Goal: Task Accomplishment & Management: Manage account settings

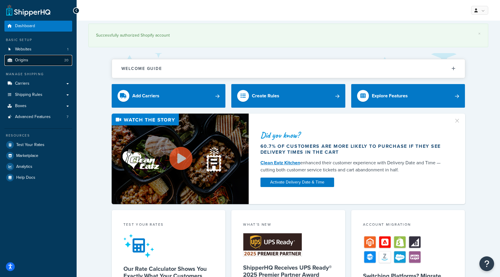
click at [44, 62] on link "Origins 20" at bounding box center [38, 60] width 68 height 11
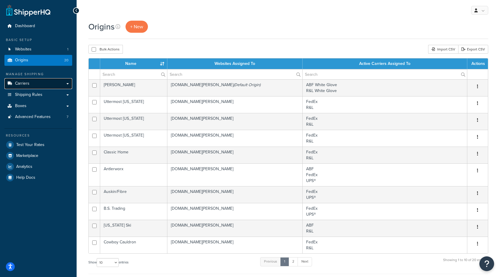
click at [29, 84] on span "Carriers" at bounding box center [22, 83] width 14 height 5
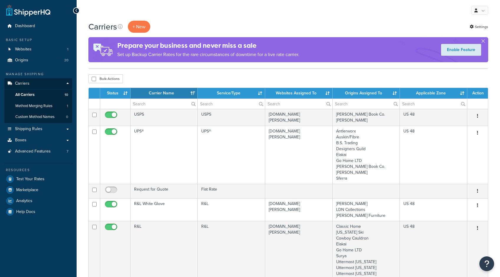
select select "15"
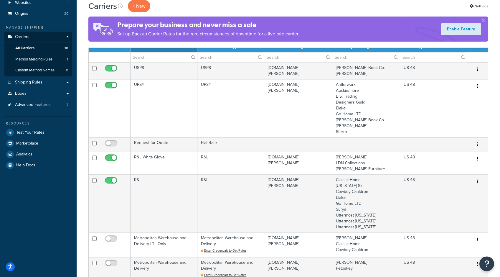
scroll to position [30, 0]
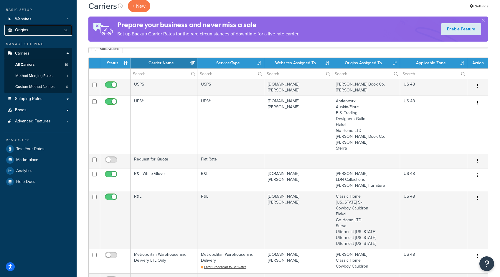
click at [18, 31] on span "Origins" at bounding box center [21, 30] width 13 height 5
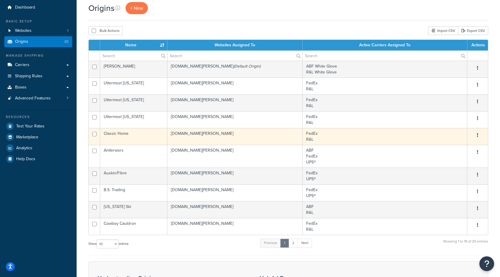
scroll to position [30, 0]
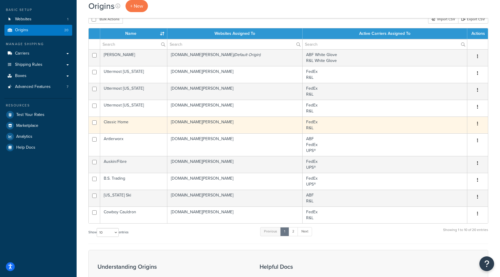
click at [140, 121] on td "Classic Home" at bounding box center [133, 124] width 67 height 17
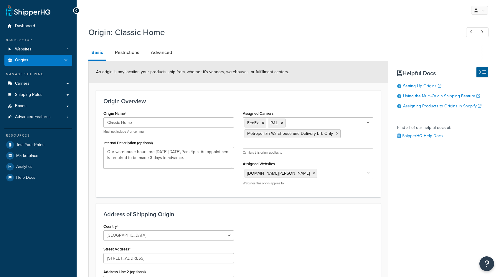
select select "5"
click at [315, 123] on ul "FedEx R&L Metropolitan Warehouse and Delivery LTL Only" at bounding box center [308, 132] width 131 height 31
click at [425, 179] on div "Basic Restrictions Advanced An origin is any location your products ship from, …" at bounding box center [288, 247] width 400 height 405
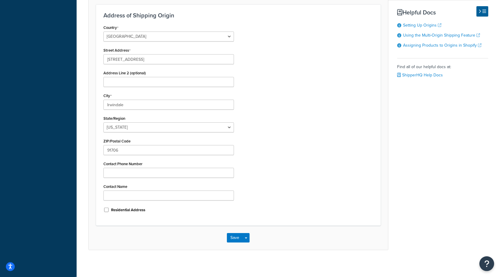
scroll to position [203, 0]
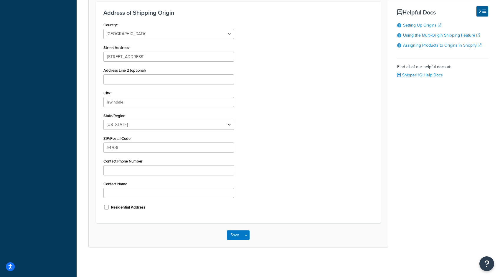
click at [235, 240] on div "Save Save Dropdown Save and Edit Save and Duplicate Save and Create New" at bounding box center [238, 235] width 299 height 24
click at [241, 235] on button "Save" at bounding box center [235, 234] width 16 height 9
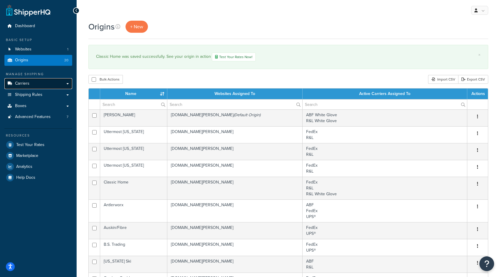
click at [21, 83] on span "Carriers" at bounding box center [22, 83] width 14 height 5
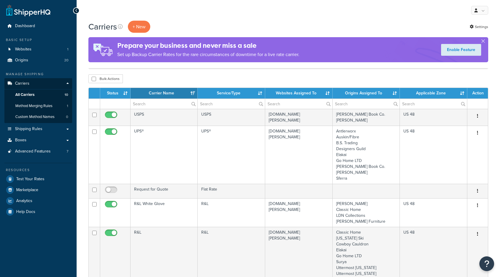
select select "15"
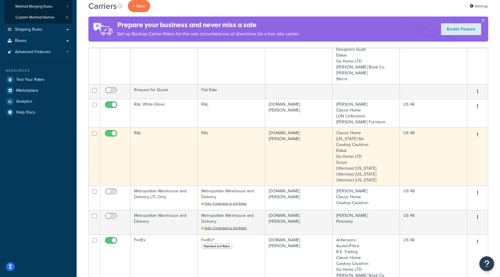
scroll to position [90, 0]
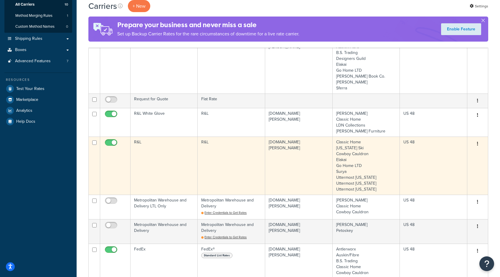
click at [164, 149] on td "R&L" at bounding box center [164, 165] width 67 height 58
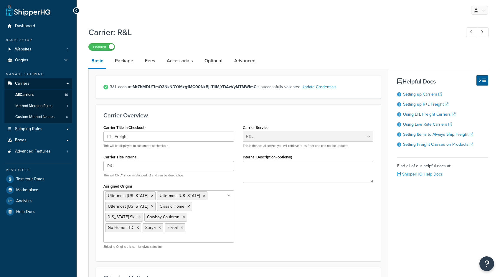
select select "rlFreight"
click at [212, 60] on link "Optional" at bounding box center [214, 61] width 24 height 14
select select "55"
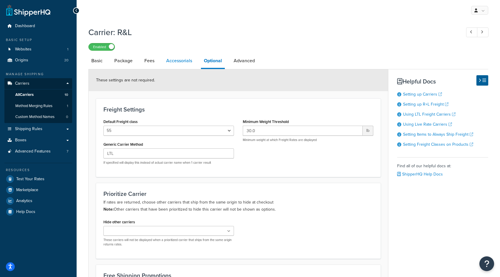
click at [179, 57] on link "Accessorials" at bounding box center [179, 61] width 32 height 14
select select "residential"
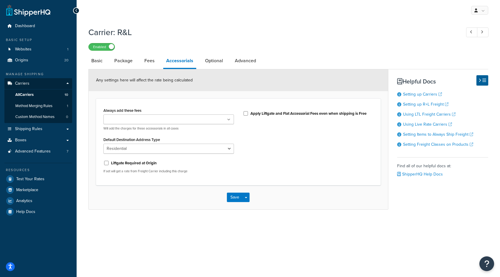
click at [141, 120] on input "Always add these fees" at bounding box center [131, 119] width 52 height 6
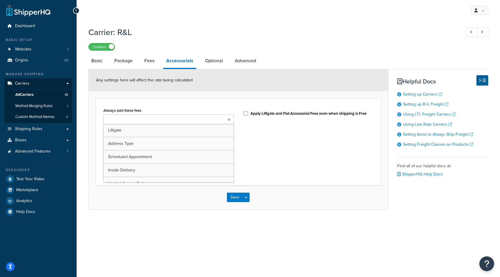
click at [263, 158] on div "Always add these fees Liftgate Address Type Scheduled Appointment Inside Delive…" at bounding box center [238, 142] width 279 height 72
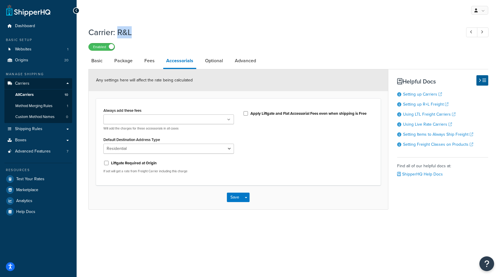
drag, startPoint x: 117, startPoint y: 32, endPoint x: 144, endPoint y: 32, distance: 26.5
click at [144, 32] on h1 "Carrier: R&L" at bounding box center [271, 32] width 367 height 11
click at [33, 96] on span "All Carriers" at bounding box center [24, 94] width 18 height 5
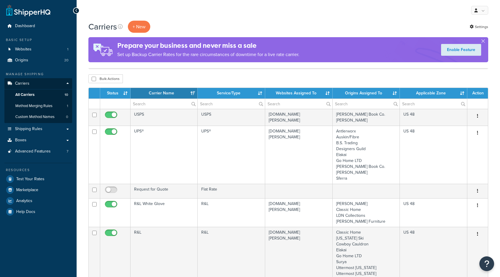
select select "15"
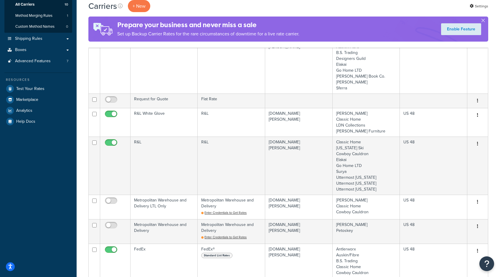
click at [160, 121] on td "R&L White Glove" at bounding box center [164, 122] width 67 height 29
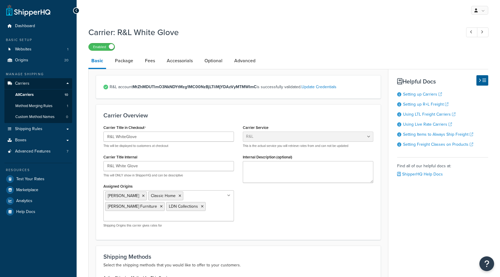
select select "rlFreight"
click at [186, 61] on link "Accessorials" at bounding box center [180, 61] width 32 height 14
select select "residential"
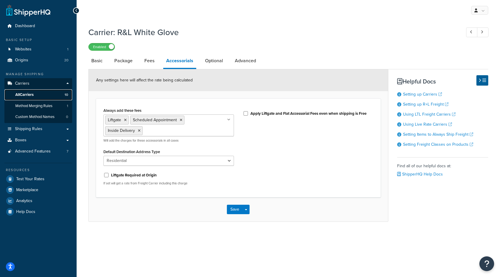
click at [33, 96] on span "All Carriers" at bounding box center [24, 94] width 18 height 5
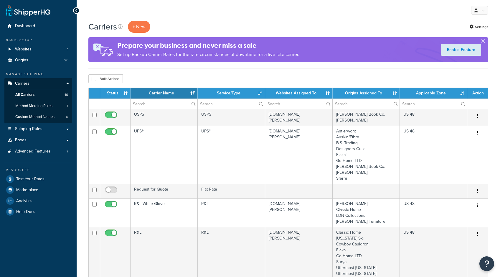
select select "15"
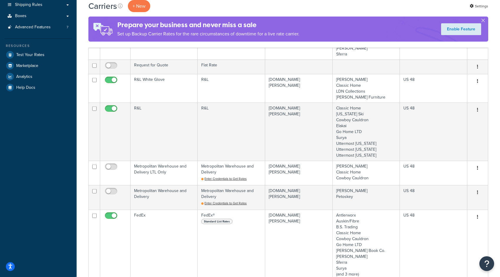
scroll to position [210, 0]
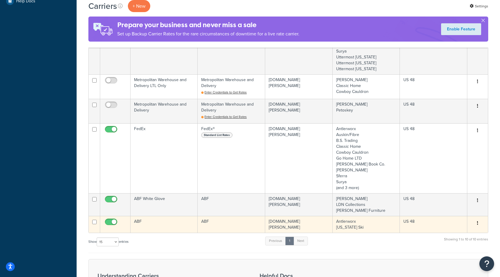
click at [152, 223] on td "ABF" at bounding box center [164, 224] width 67 height 17
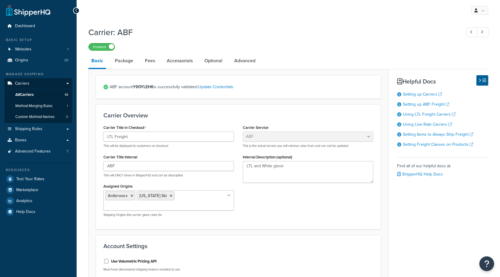
select select "abfFreight"
click at [184, 60] on link "Accessorials" at bounding box center [180, 61] width 32 height 14
select select "residential"
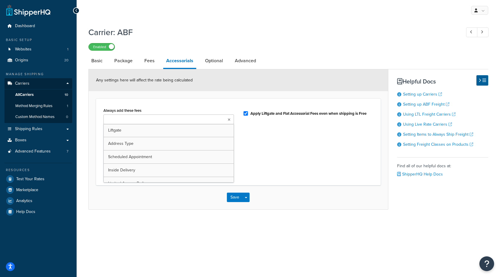
click at [232, 118] on ul at bounding box center [168, 119] width 131 height 10
click at [288, 138] on div "Always add these fees Liftgate Address Type Scheduled Appointment Inside Delive…" at bounding box center [238, 142] width 279 height 72
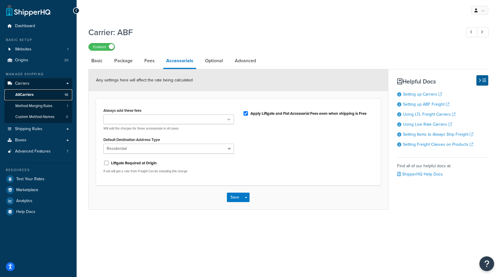
click at [24, 93] on span "All Carriers" at bounding box center [24, 94] width 18 height 5
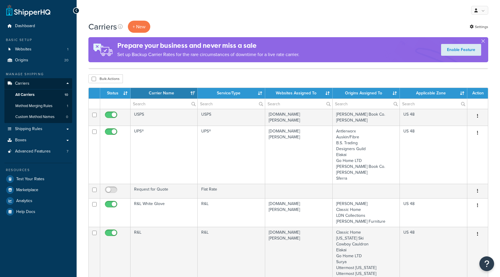
select select "15"
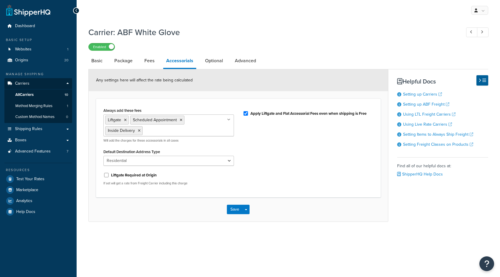
select select "residential"
click at [27, 95] on span "All Carriers" at bounding box center [24, 94] width 18 height 5
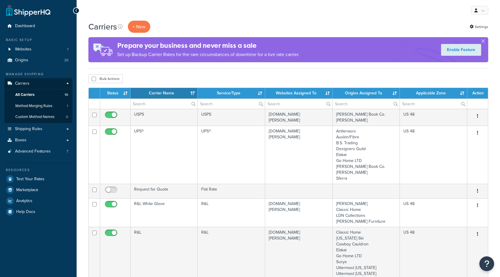
select select "15"
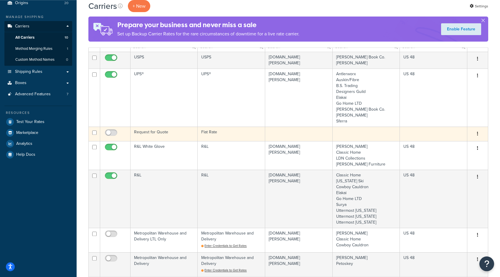
scroll to position [60, 0]
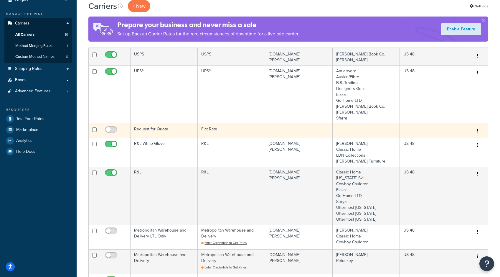
click at [191, 128] on td "Request for Quote" at bounding box center [164, 130] width 67 height 14
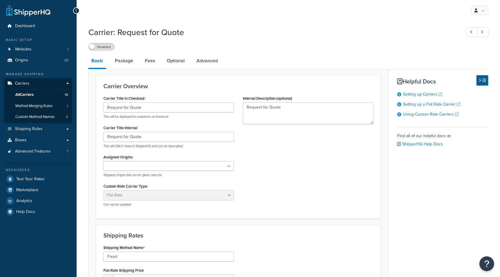
select select "flat"
click at [152, 108] on input "Request for Quote" at bounding box center [168, 107] width 131 height 10
click at [126, 111] on input "Request for Quote" at bounding box center [168, 107] width 131 height 10
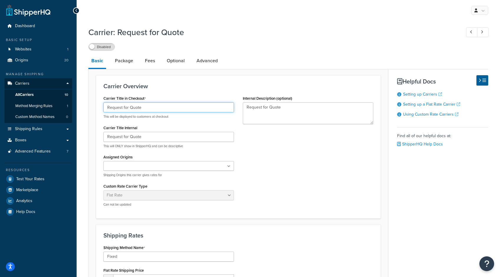
click at [126, 111] on input "Request for Quote" at bounding box center [168, 107] width 131 height 10
click at [153, 126] on div "Carrier Title Internal Request for Quote This will ONLY show in ShipperHQ and c…" at bounding box center [168, 135] width 131 height 25
click at [151, 107] on input "Request for Quote" at bounding box center [168, 107] width 131 height 10
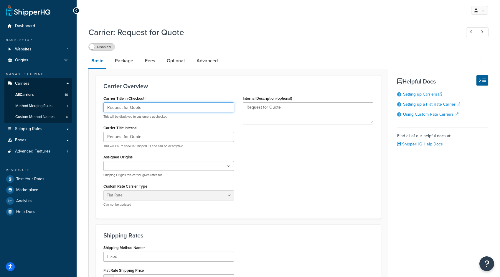
click at [151, 107] on input "Request for Quote" at bounding box center [168, 107] width 131 height 10
click at [151, 96] on div "Carrier Title in Checkout Request for Quote This will be displayed to customers…" at bounding box center [168, 106] width 131 height 25
click at [153, 110] on input "Request for Quote" at bounding box center [168, 107] width 131 height 10
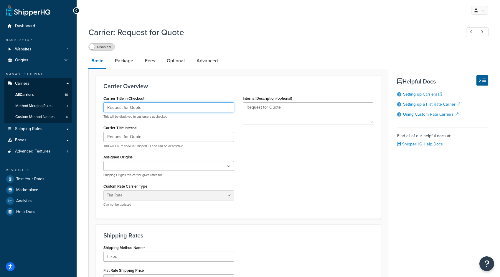
click at [119, 109] on input "Request for Quote" at bounding box center [168, 107] width 131 height 10
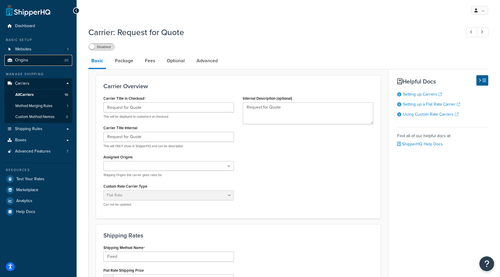
click at [28, 59] on span "Origins" at bounding box center [21, 60] width 13 height 5
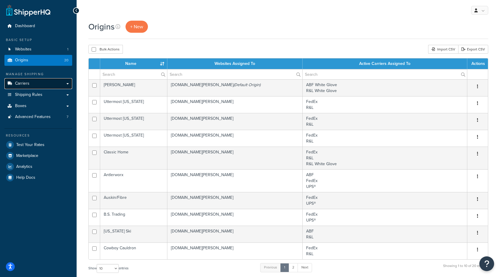
click at [24, 82] on span "Carriers" at bounding box center [22, 83] width 14 height 5
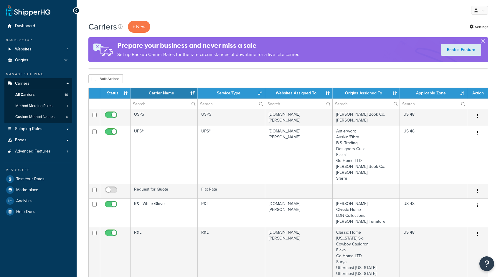
select select "15"
